Goal: Task Accomplishment & Management: Complete application form

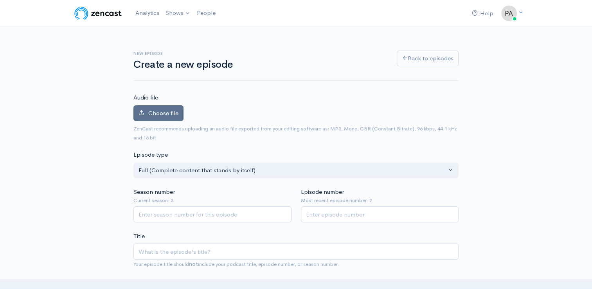
click at [157, 115] on span "Choose file" at bounding box center [163, 112] width 30 height 7
click at [0, 0] on input "Choose file" at bounding box center [0, 0] width 0 height 0
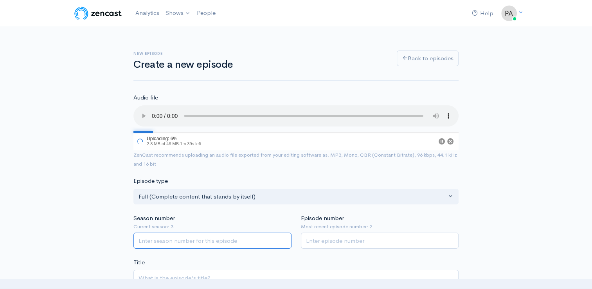
click at [218, 241] on input "Season number" at bounding box center [212, 240] width 158 height 16
type input "2"
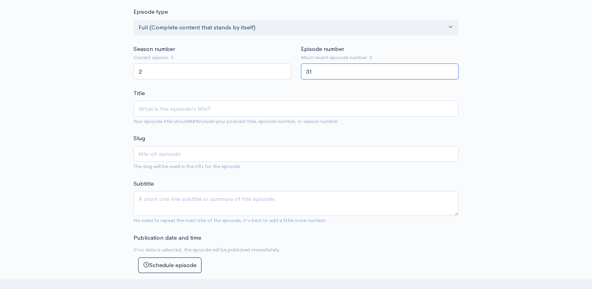
scroll to position [195, 0]
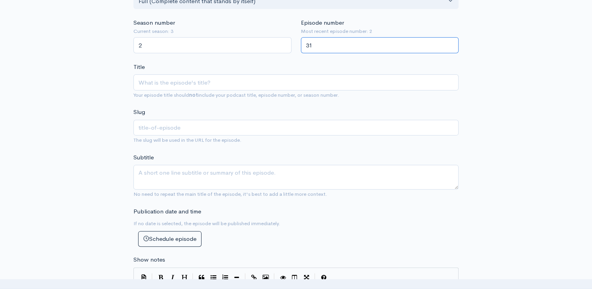
type input "31"
click at [248, 73] on div "Title Your episode title should not include your podcast title, episode number,…" at bounding box center [295, 81] width 325 height 37
click at [225, 80] on input "Title" at bounding box center [295, 82] width 325 height 16
type input "T"
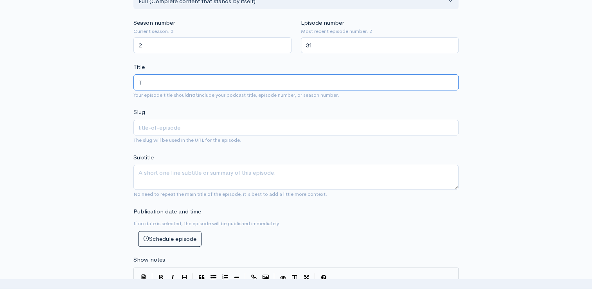
type input "t"
type input "Th"
type input "th"
type input "The"
type input "the"
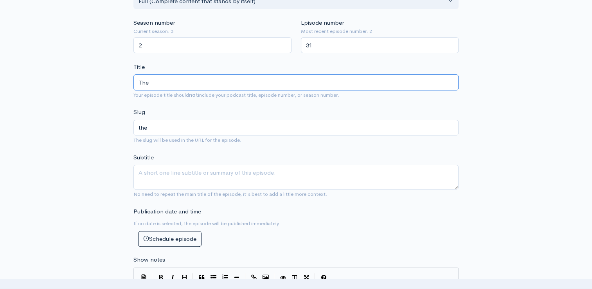
type input "The W"
type input "the-w"
type input "The Wi"
type input "the-wi"
type input "The Wir"
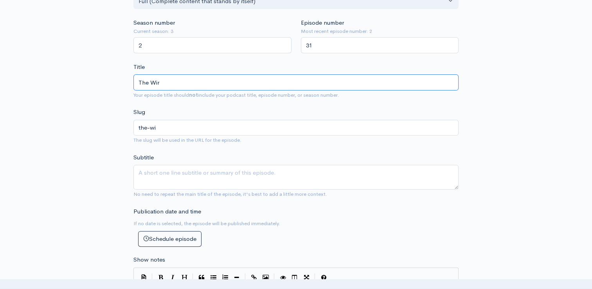
type input "the-wir"
type input "The Wire"
type input "the-wire"
type input "The Wire in"
type input "the-wire-in"
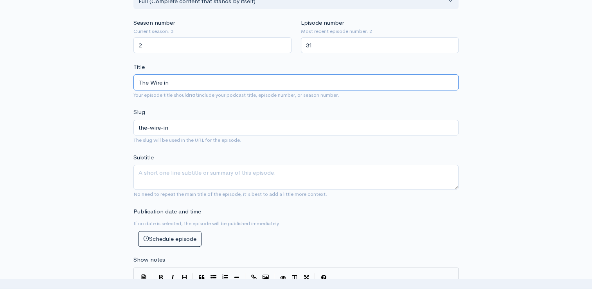
type input "The Wire in B"
type input "the-wire-in-b"
type input "The Wire in Bo"
type input "the-wire-in-bo"
type input "The Wire in Bon"
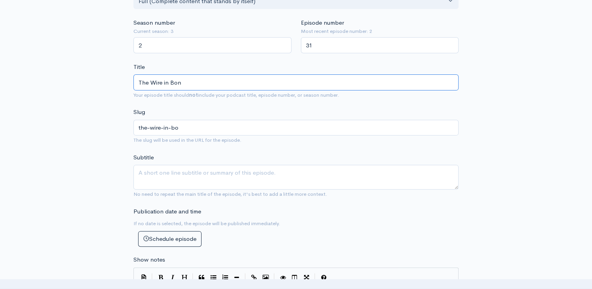
type input "the-wire-in-bon"
type input "The Wire in Bondi"
type input "the-wire-in-bondi"
type input "The Wire in Bondi (H"
type input "the-wire-in-bondi-h"
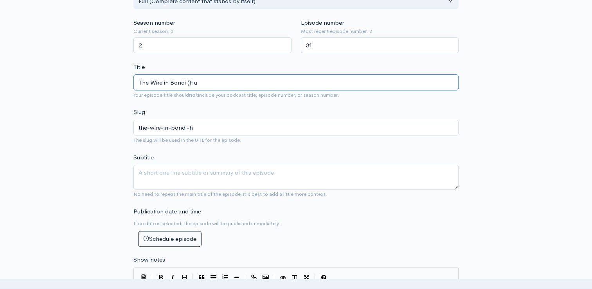
type input "The Wire in Bondi (Hud"
type input "the-wire-in-bondi-hud"
type input "The Wire in Bondi (Hudd"
type input "the-wire-in-[PERSON_NAME]"
type input "The Wire in Bondi (Hudde"
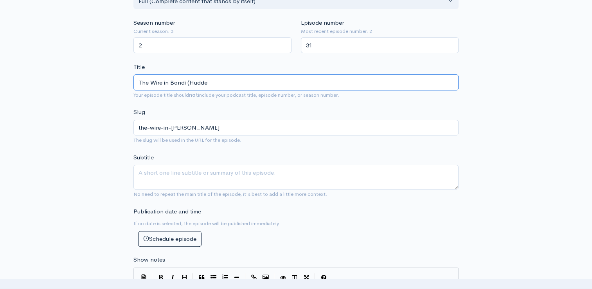
type input "the-wire-in-bondi-hudde"
type input "The Wire in Bondi (Huddes"
type input "the-wire-in-bondi-huddes"
type input "The Wire in Bondi (Huddesfi"
type input "the-wire-in-bondi-huddesfi"
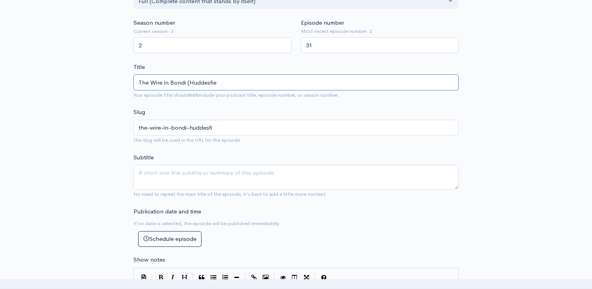
type input "The Wire in Bondi (Huddesfiel"
type input "the-wire-in-bondi-huddesfie"
type input "The Wire in [GEOGRAPHIC_DATA] ([GEOGRAPHIC_DATA]"
type input "the-wire-in-bondi-huddesfield"
type input "The Wire in [GEOGRAPHIC_DATA] (Huddesfield v"
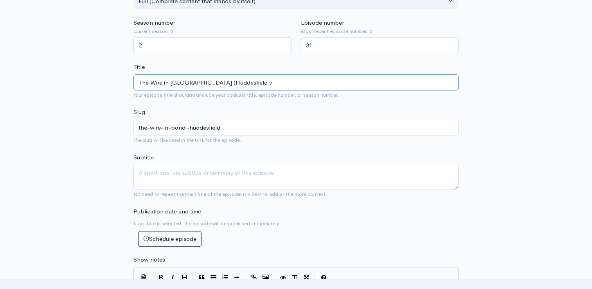
type input "the-wire-in-bondi-huddesfield-v"
type input "The Wire in Bondi (Huddesfield vs"
type input "the-wire-in-bondi-huddesfield-vs"
type input "The Wire in [GEOGRAPHIC_DATA] (Huddesfield vs W"
type input "the-wire-in-bondi-huddesfield-vs-w"
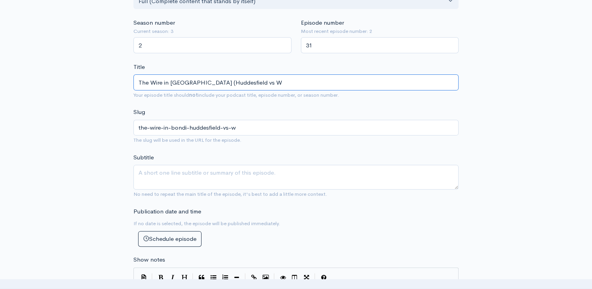
type input "The Wire in [GEOGRAPHIC_DATA] (Huddesfield vs Wa"
type input "the-wire-in-bondi-huddesfield-vs-wa"
type input "The Wire in [GEOGRAPHIC_DATA] (Huddesfield vs War"
type input "the-wire-in-bondi-huddesfield-vs-war"
type input "The Wire in [GEOGRAPHIC_DATA] (Huddesfield vs Warri"
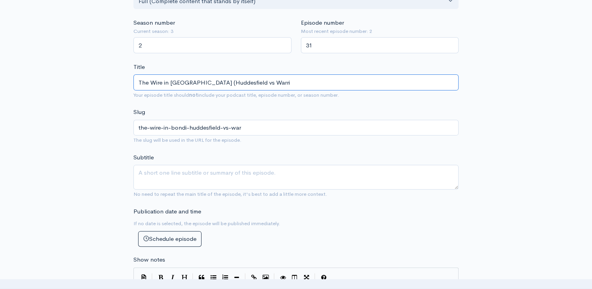
type input "the-wire-in-bondi-huddesfield-vs-warri"
type input "The Wire in [GEOGRAPHIC_DATA] (Huddesfield vs Warring"
type input "the-wire-in-bondi-huddesfield-vs-warring"
type input "The Wire in [GEOGRAPHIC_DATA] (Huddesfield vs Warringt"
type input "the-wire-in-bondi-huddesfield-vs-warringt"
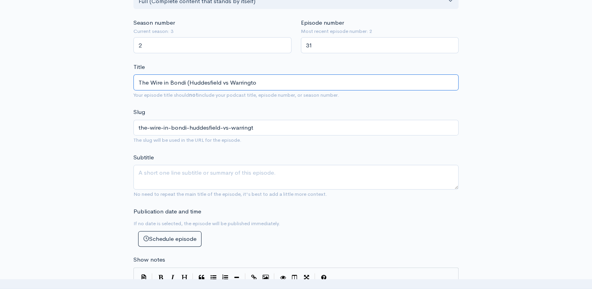
type input "The Wire in [GEOGRAPHIC_DATA] (Huddesfield vs Warrington"
type input "the-wire-in-bondi-huddesfield-vs-[GEOGRAPHIC_DATA]"
type input "The Wire in [GEOGRAPHIC_DATA] (Huddesfield vs Warrington Pr"
type input "the-wire-in-bondi-huddesfield-vs-[GEOGRAPHIC_DATA]-[GEOGRAPHIC_DATA]"
type input "The Wire in [GEOGRAPHIC_DATA] (Huddesfield vs Warrington Pre"
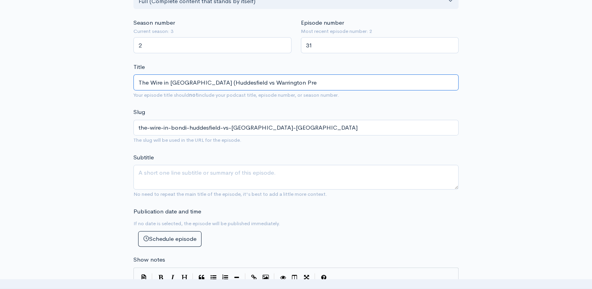
type input "the-wire-in-bondi-huddesfield-vs-[GEOGRAPHIC_DATA]-pre"
type input "The Wire in [GEOGRAPHIC_DATA] (Huddesfield vs Warrington Previ"
type input "the-wire-in-bondi-huddesfield-vs-[GEOGRAPHIC_DATA]-prev"
type input "The Wire in [GEOGRAPHIC_DATA] (Huddesfield vs Warrington Previe"
type input "the-wire-in-bondi-huddesfield-vs-[GEOGRAPHIC_DATA]-previe"
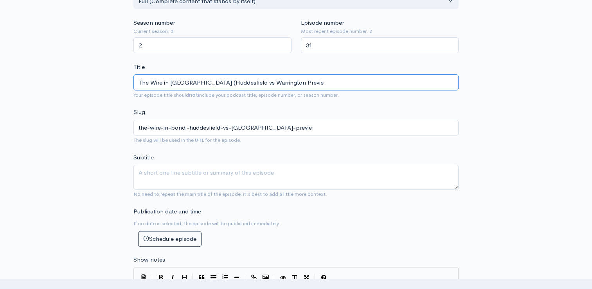
type input "The Wire in [GEOGRAPHIC_DATA] (Huddesfield vs Warrington Preview"
type input "the-wire-in-bondi-huddesfield-vs-[GEOGRAPHIC_DATA]-preview"
drag, startPoint x: 200, startPoint y: 79, endPoint x: 203, endPoint y: 65, distance: 14.4
click at [203, 65] on div "Title The Wire in Bondi (Huddesfield vs Warrington Preview) Your episode title …" at bounding box center [295, 81] width 325 height 37
click at [205, 82] on input "The Wire in [GEOGRAPHIC_DATA] (Huddesfield vs Warrington Preview)" at bounding box center [295, 82] width 325 height 16
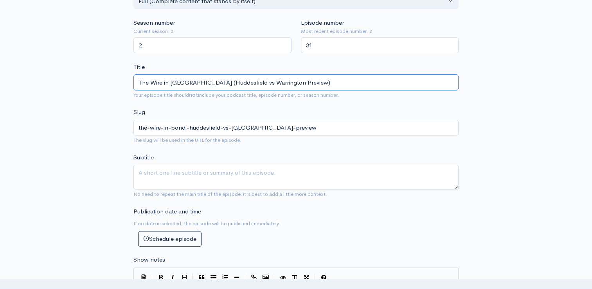
type input "The Wire in [GEOGRAPHIC_DATA] (Huddersfield vs Warrington Preview)"
type input "the-wire-in-bondi-huddersfield-vs-[GEOGRAPHIC_DATA]-preview"
click at [321, 89] on input "The Wire in [GEOGRAPHIC_DATA] (Huddersfield vs Warrington Preview)" at bounding box center [295, 82] width 325 height 16
type input "The Wire in [GEOGRAPHIC_DATA] (Huddersfield vs Warrington Preview)"
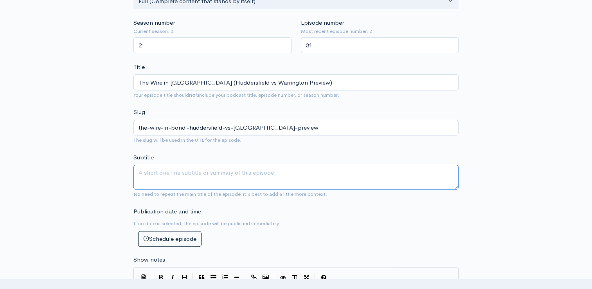
click at [219, 171] on textarea "Subtitle" at bounding box center [295, 177] width 325 height 25
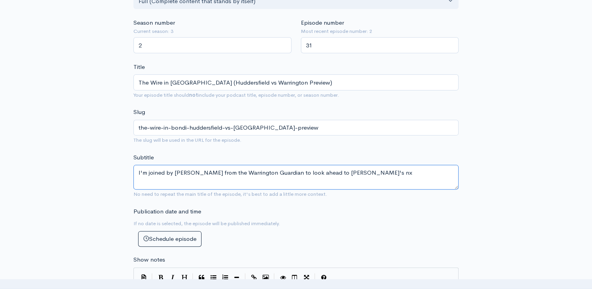
scroll to position [213, 0]
drag, startPoint x: 454, startPoint y: 169, endPoint x: 126, endPoint y: 182, distance: 327.8
click at [126, 182] on div "New episode Create a new episode Back to episodes Audio file Choose file The Wi…" at bounding box center [296, 246] width 446 height 865
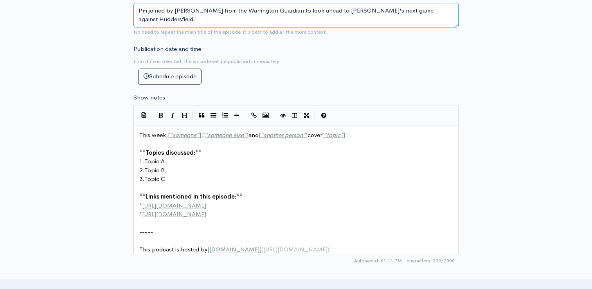
scroll to position [379, 0]
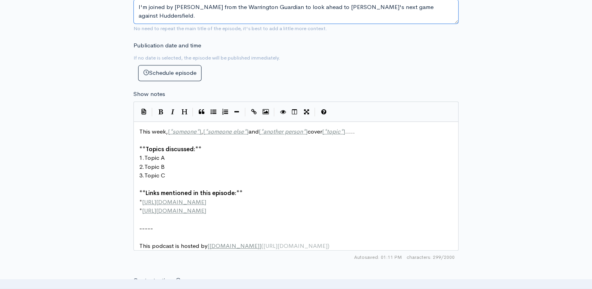
type textarea "I'm joined by [PERSON_NAME] from the Warrington Guardian to look ahead to [PERS…"
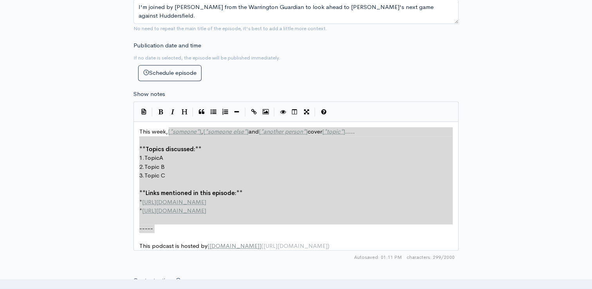
type textarea ", [*someone*], [*someone else*] and [*another person*] cover [*topic*]..... **T…"
paste textarea
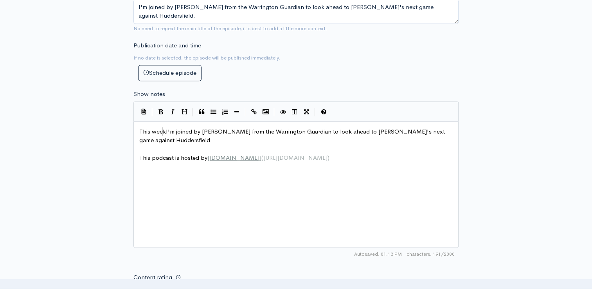
click at [163, 128] on span "This weekI'm joined by [PERSON_NAME] from the Warrington Guardian to look ahead…" at bounding box center [292, 136] width 307 height 16
type textarea ","
click at [188, 138] on pre "This week, I'm joined by [PERSON_NAME] from the Warrington Guardian to look ahe…" at bounding box center [299, 136] width 322 height 18
type textarea "We discuss [PERSON_NAME]'s recent interview wiht"
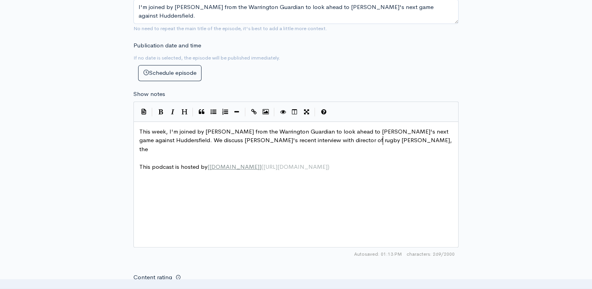
scroll to position [3, 106]
type textarea "th director of rugby [PERSON_NAME], the plan he has in bringing the ki"
type textarea "youth through and how patiente"
type textarea "ce is neeced"
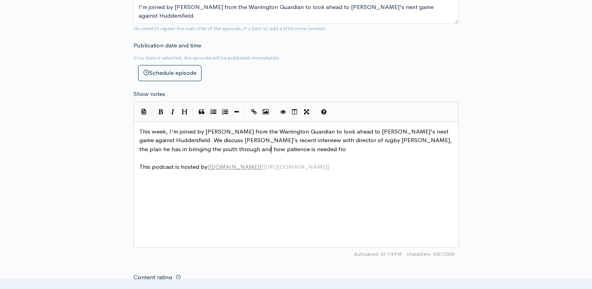
type textarea "ded from"
type textarea ". We l"
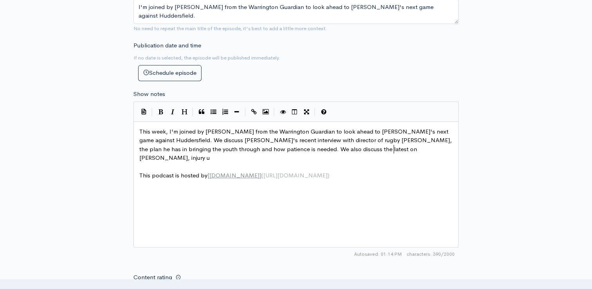
scroll to position [3, 121]
type textarea "also discuss the latest on [PERSON_NAME], injury updates"
click at [188, 138] on span "This week, I'm joined by [PERSON_NAME] from the Warrington Guardian to look ahe…" at bounding box center [296, 145] width 314 height 34
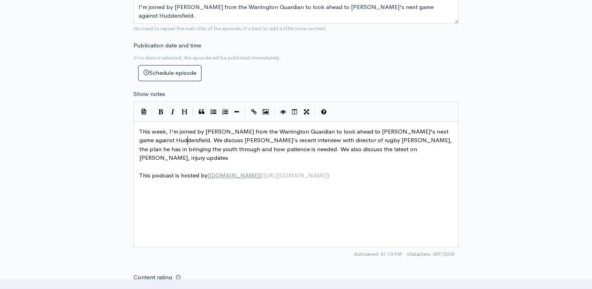
click at [418, 152] on pre "This week, I'm joined by [PERSON_NAME] from the Warrington Guardian to look ahe…" at bounding box center [299, 144] width 322 height 35
type textarea "team news for the Huddes"
type textarea "res"
type textarea "s"
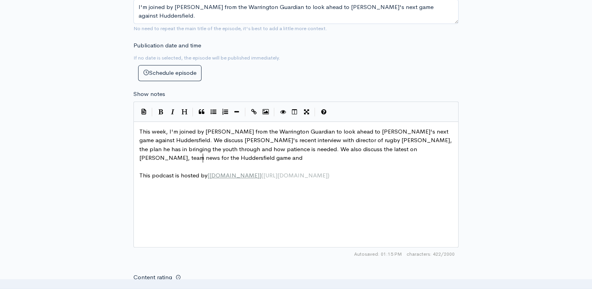
scroll to position [3, 43]
type textarea "sfield game and any new infom"
type textarea "r"
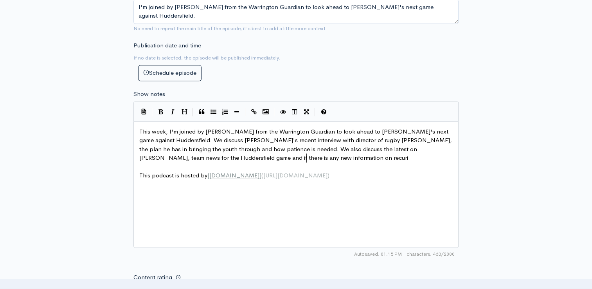
type textarea "if there is any new information on recurie"
type textarea "ement"
type textarea "hoow we"
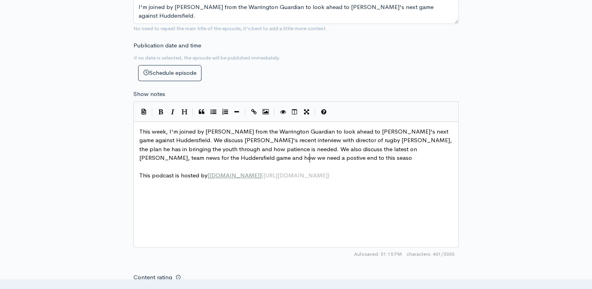
type textarea "w we need a postive end to this seasoo"
type textarea "n to hemlp"
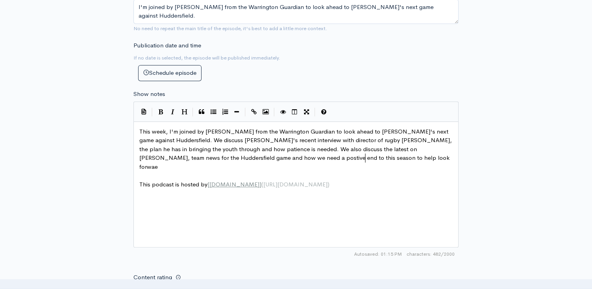
type textarea "lp look forwaed"
type textarea "rdt"
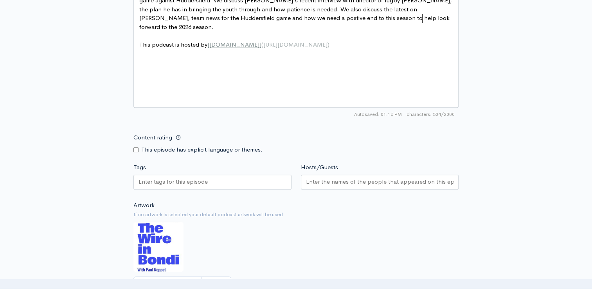
scroll to position [531, 0]
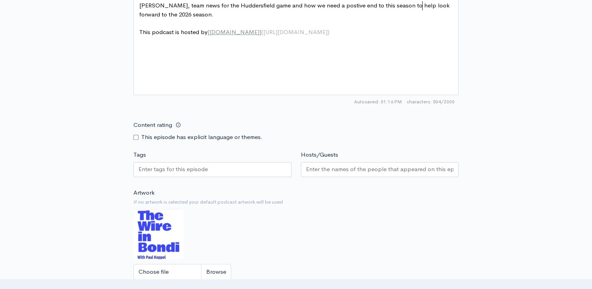
type textarea "to the 2026 season."
click at [219, 154] on div "Tags" at bounding box center [212, 164] width 167 height 29
click at [199, 167] on input "Tags" at bounding box center [174, 169] width 70 height 9
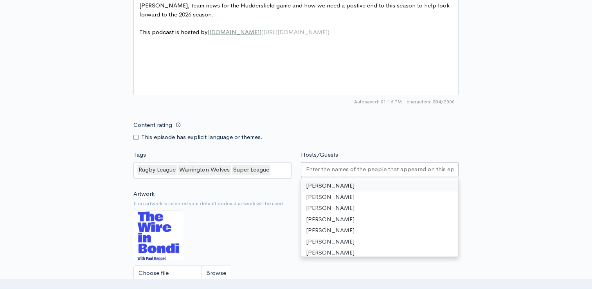
click at [324, 166] on input "Hosts/Guests" at bounding box center [380, 169] width 148 height 9
type input "M"
click at [228, 216] on div "Artwork If no artwork is selected your default podcast artwork will be used Cho…" at bounding box center [295, 237] width 325 height 96
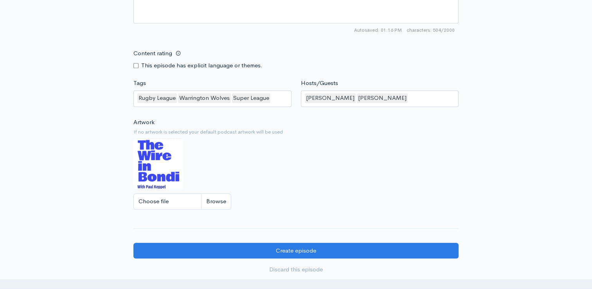
scroll to position [613, 0]
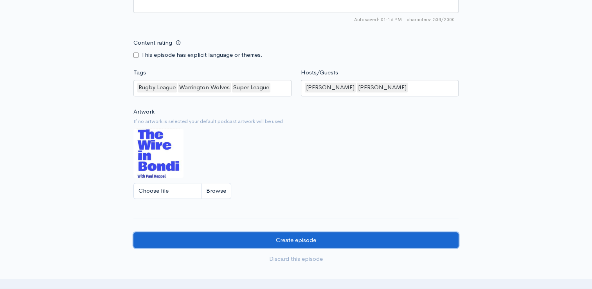
click at [412, 237] on input "Create episode" at bounding box center [295, 240] width 325 height 16
